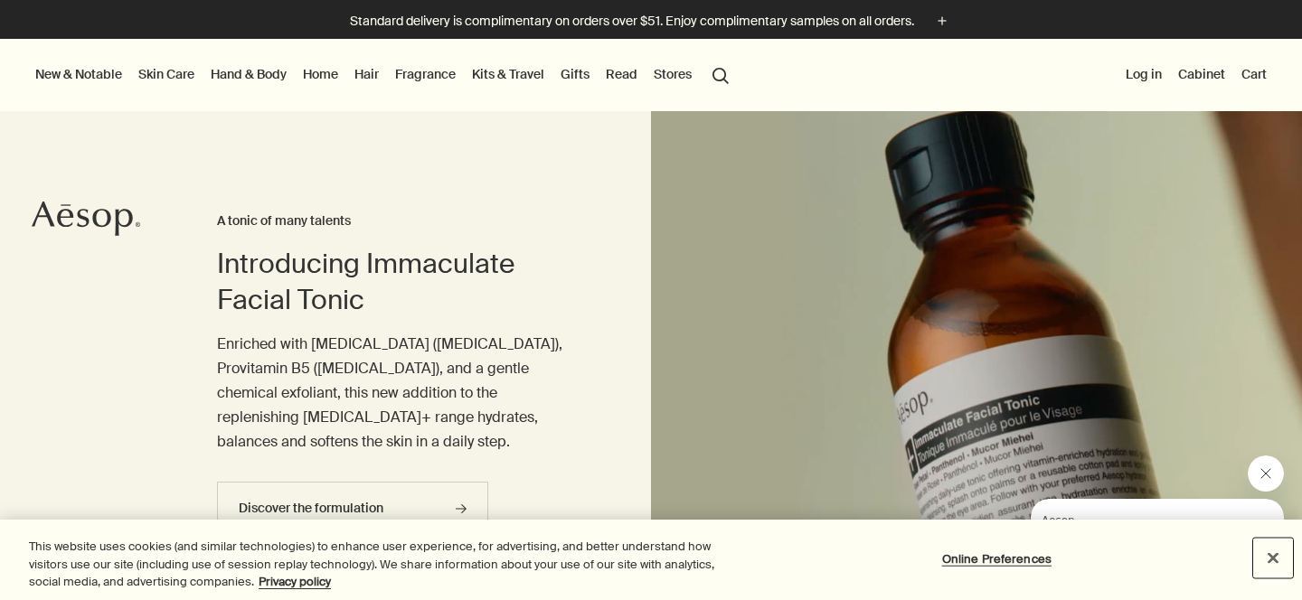
click at [1270, 558] on button "Close" at bounding box center [1273, 558] width 40 height 40
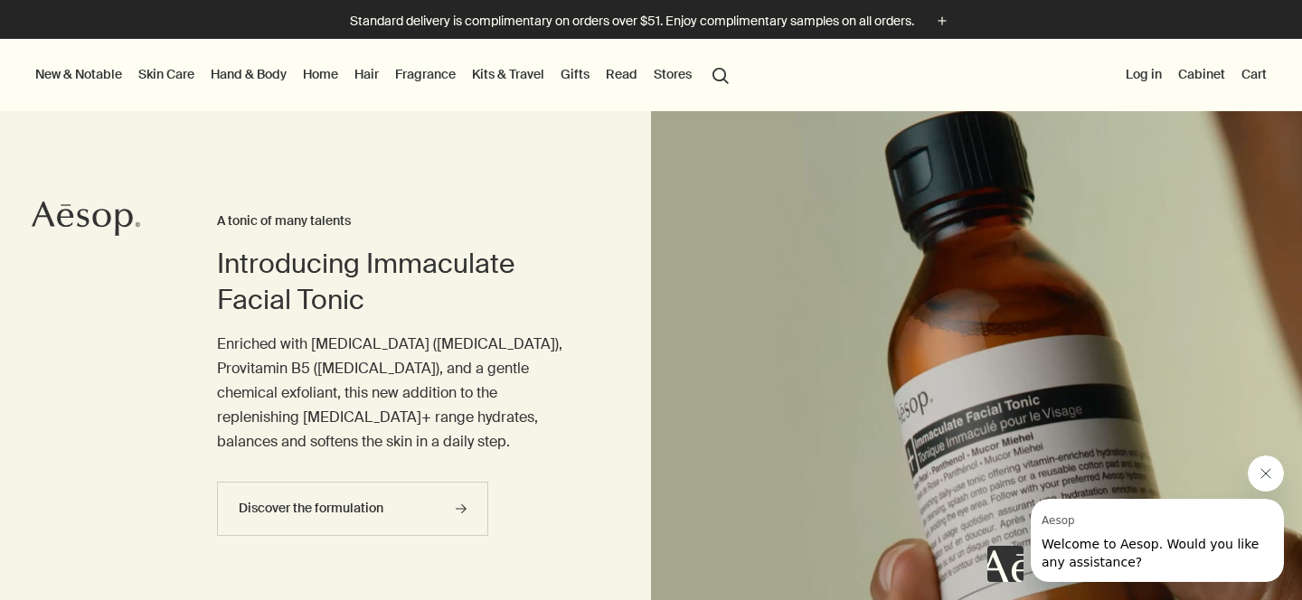
click at [1261, 479] on icon "Close message from Aesop" at bounding box center [1266, 474] width 14 height 14
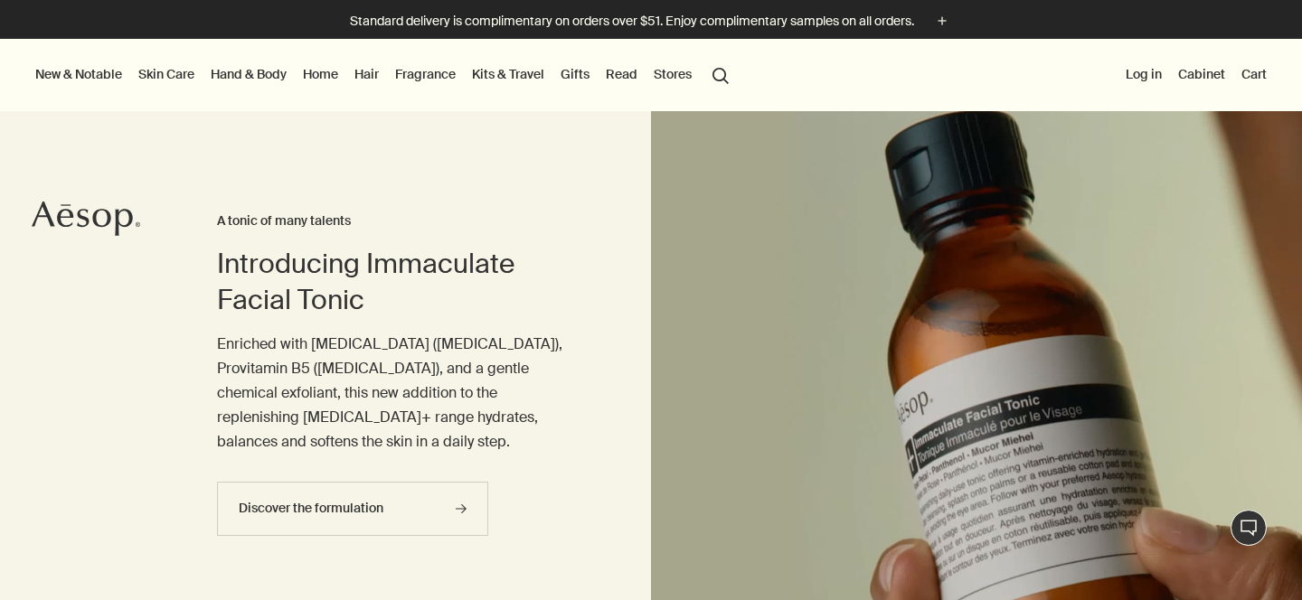
click at [151, 73] on link "Skin Care" at bounding box center [166, 74] width 63 height 24
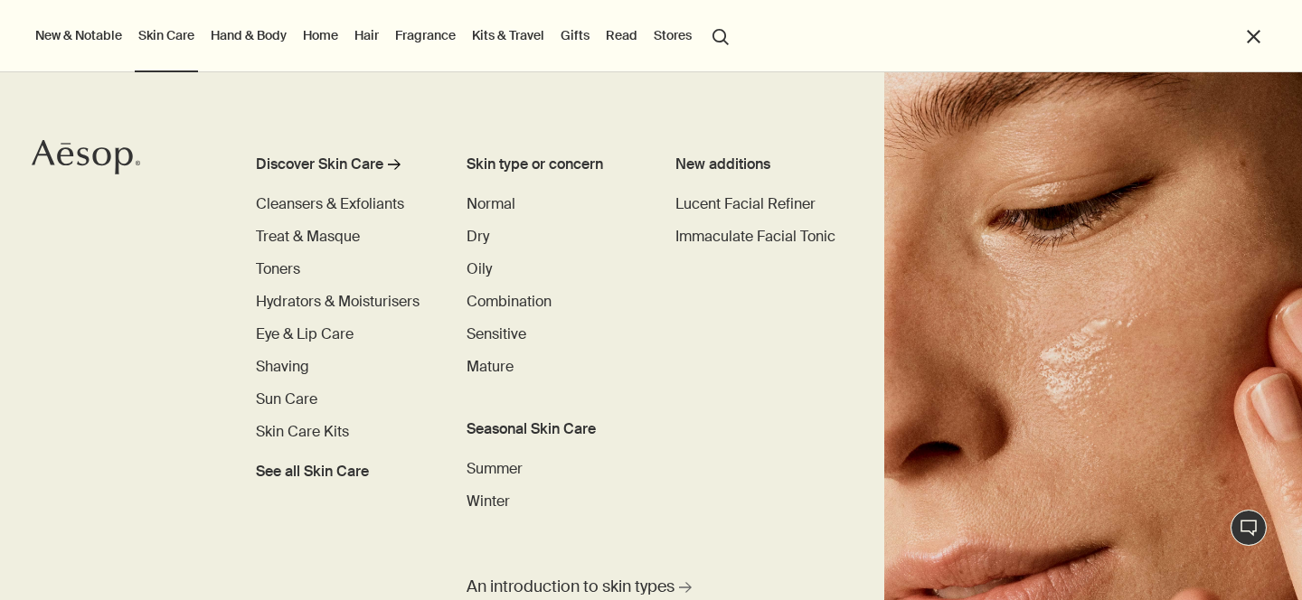
click at [1237, 33] on ul "New & Notable New additions Evergreen Exhilaration Lucent Facial Refiner Eleos …" at bounding box center [647, 36] width 1230 height 72
click at [1256, 30] on button "close" at bounding box center [1253, 36] width 21 height 21
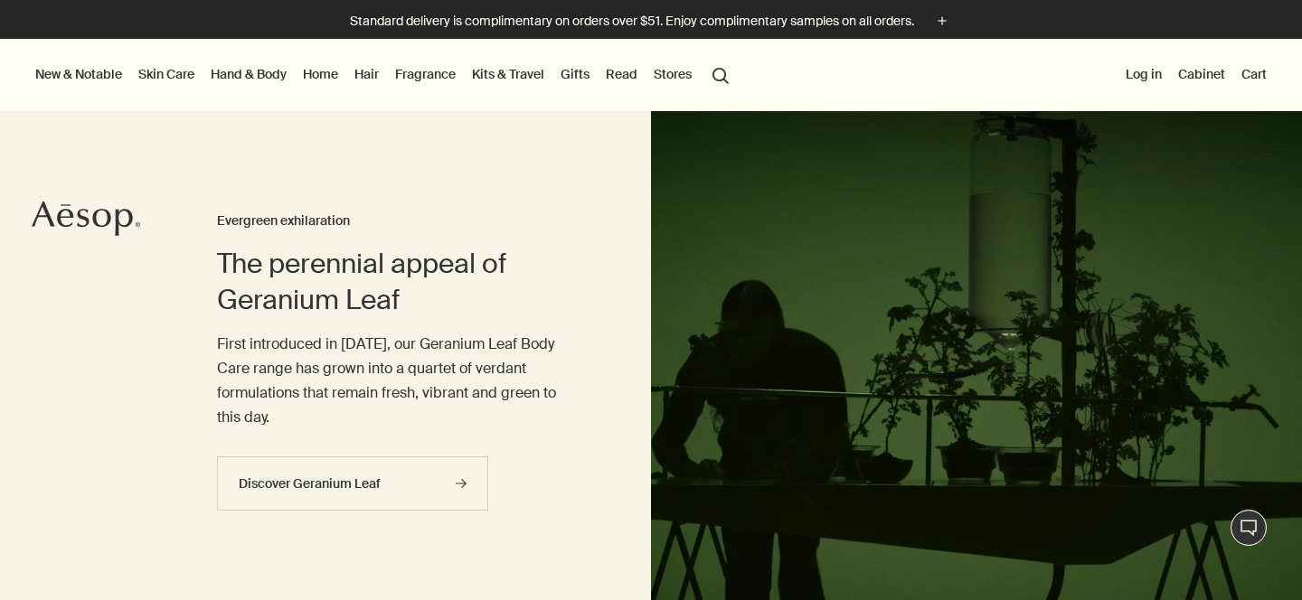
click at [717, 65] on button "search Search" at bounding box center [720, 74] width 33 height 34
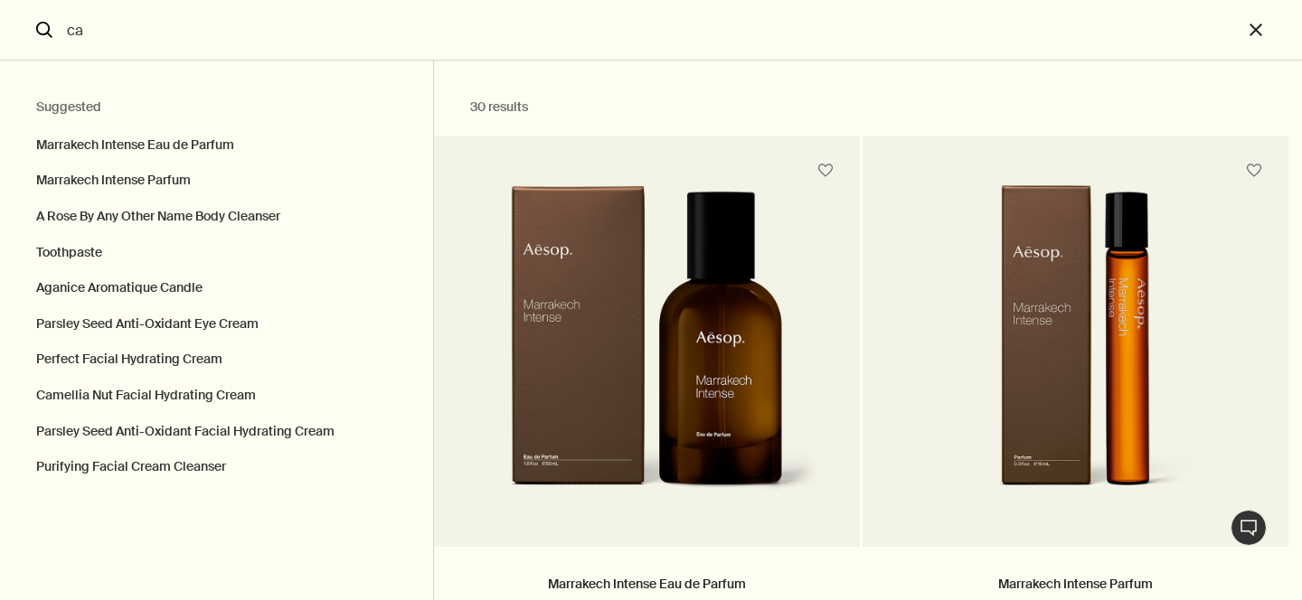
type input "c"
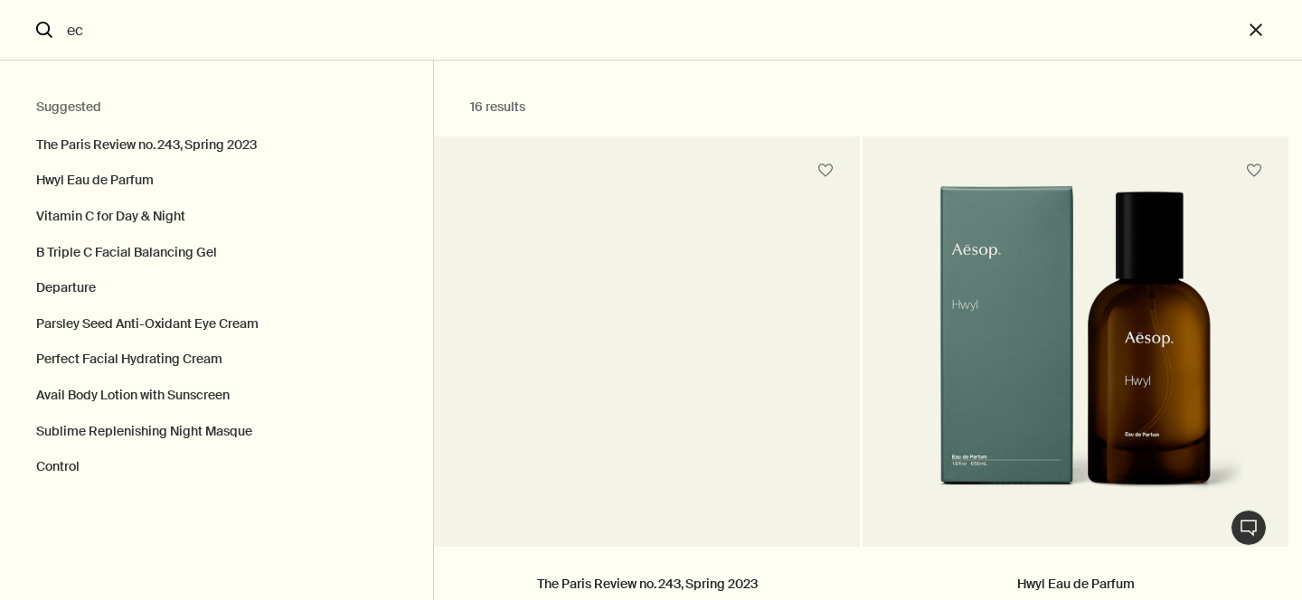
type input "eca"
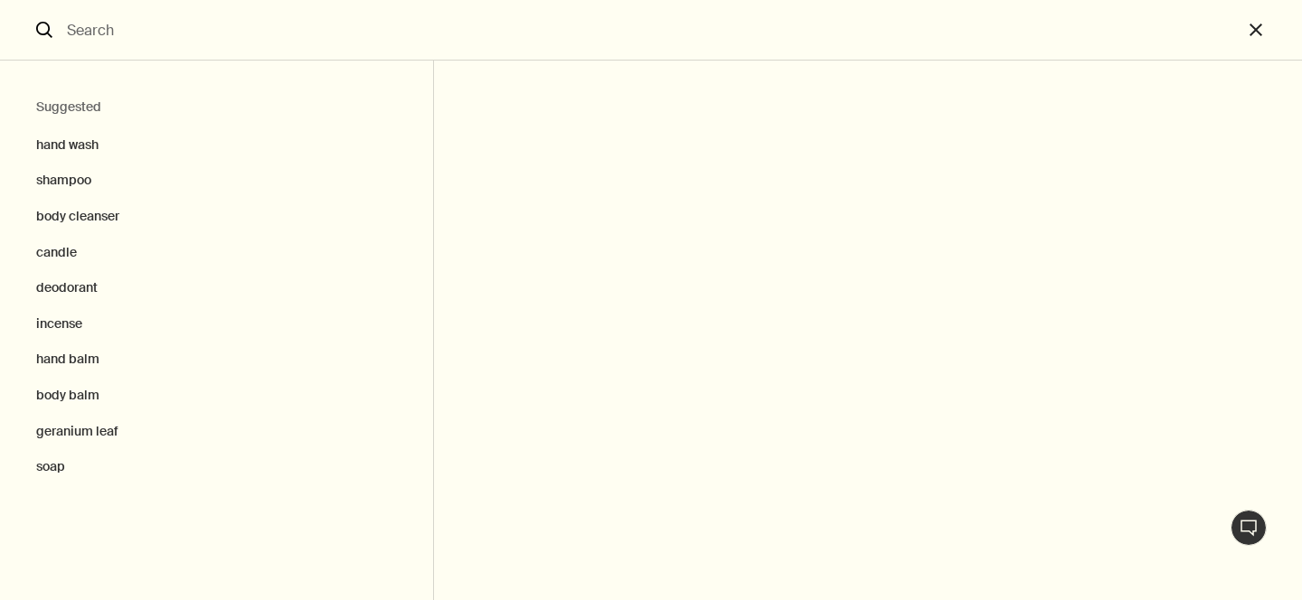
paste input "eucalyptus"
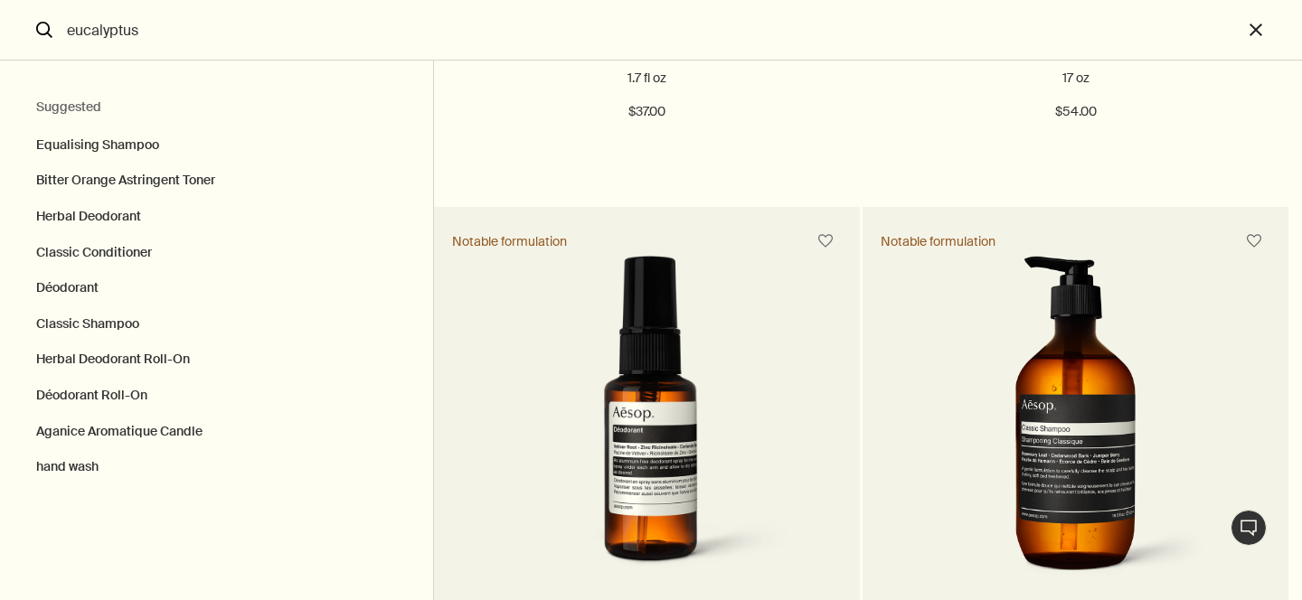
scroll to position [1338, 0]
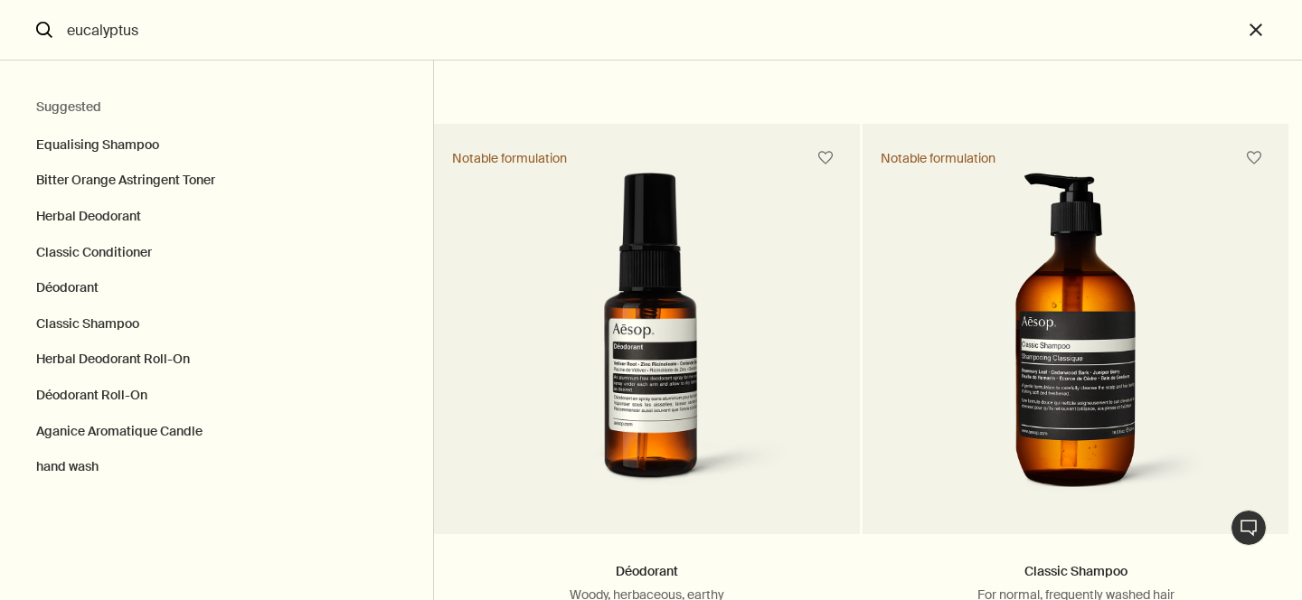
type input "eucalyptus"
